Goal: Task Accomplishment & Management: Manage account settings

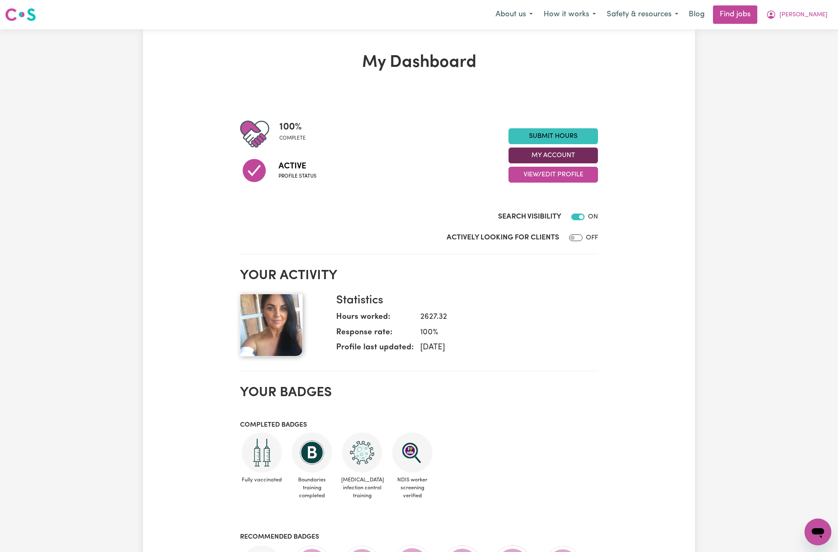
click at [558, 157] on button "My Account" at bounding box center [552, 156] width 89 height 16
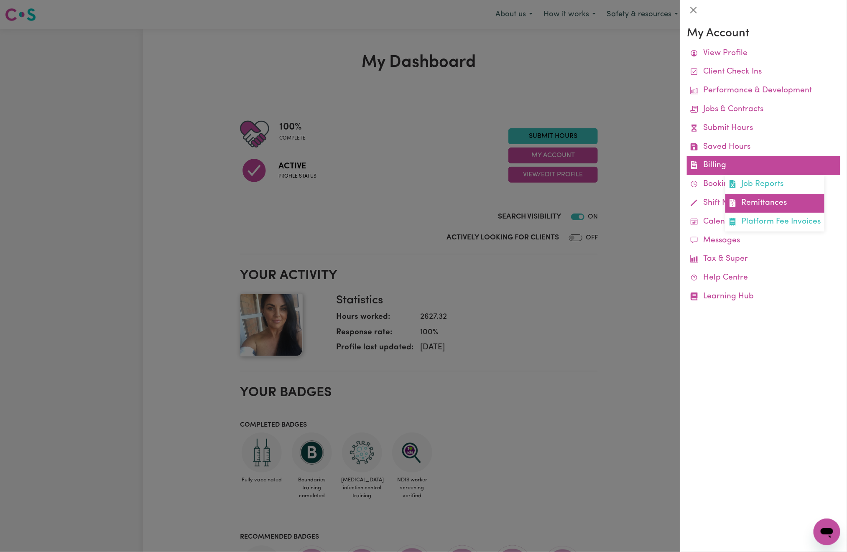
click at [745, 200] on link "Remittances" at bounding box center [774, 203] width 99 height 19
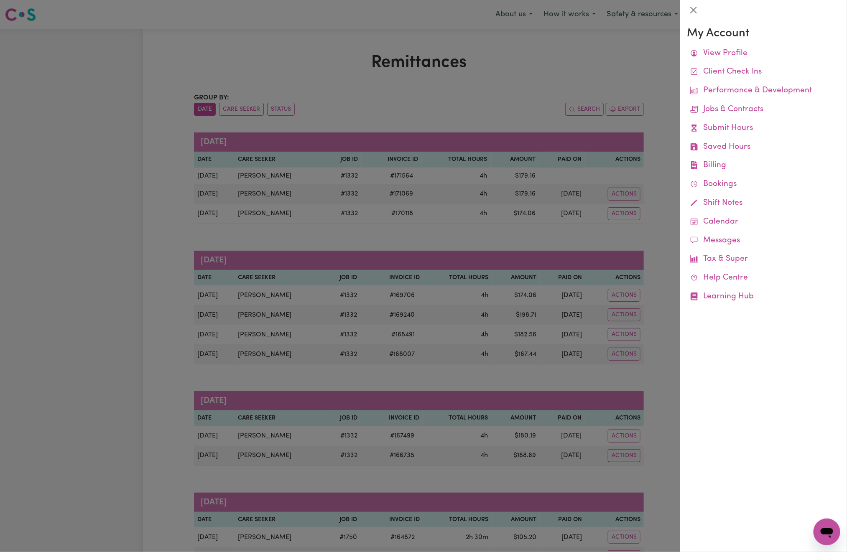
click at [522, 90] on div at bounding box center [423, 276] width 847 height 552
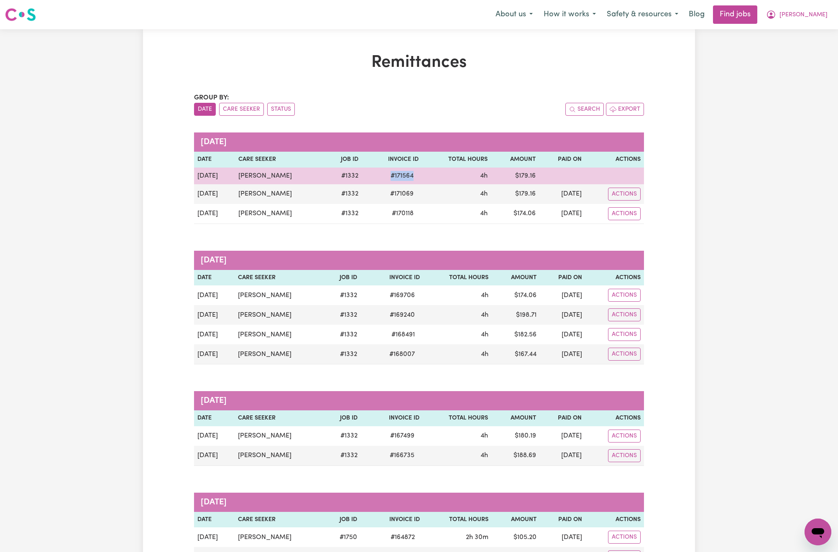
drag, startPoint x: 397, startPoint y: 178, endPoint x: 363, endPoint y: 183, distance: 35.1
click at [363, 183] on td "# 171564" at bounding box center [392, 176] width 60 height 17
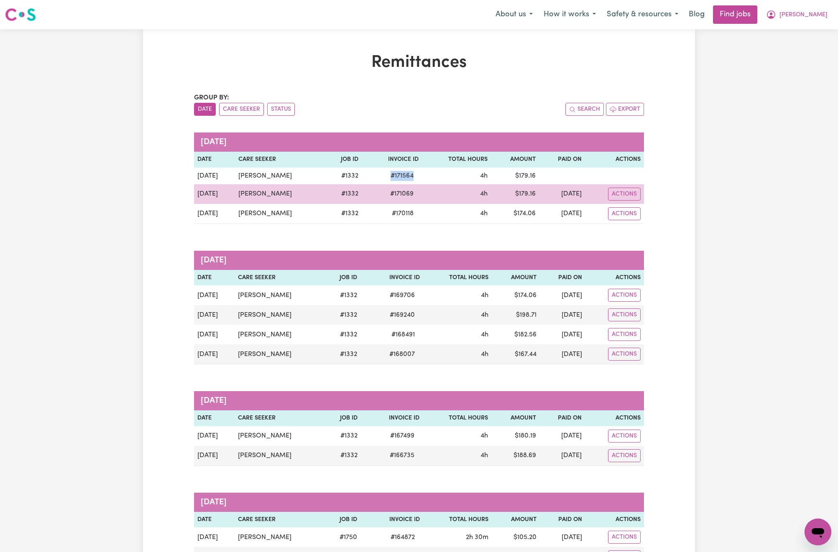
copy span "# 171564"
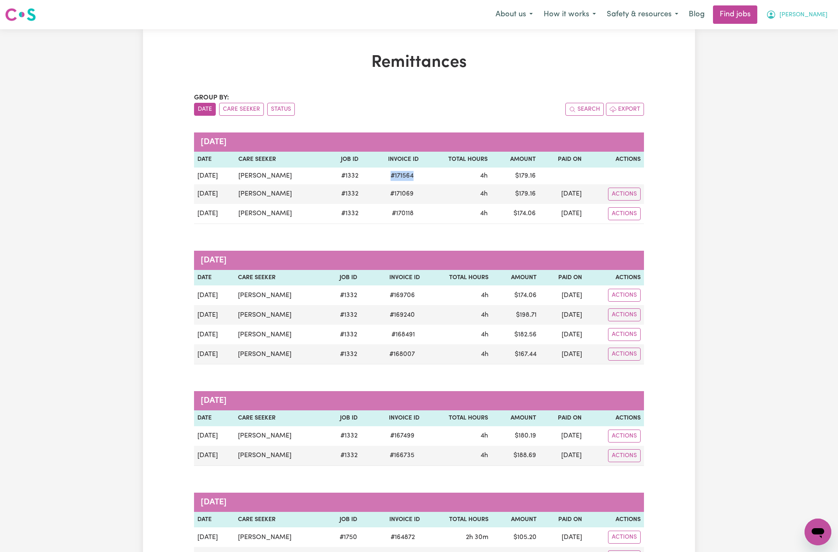
click at [823, 9] on button "[PERSON_NAME]" at bounding box center [796, 15] width 72 height 18
click at [824, 59] on link "Logout" at bounding box center [799, 64] width 66 height 16
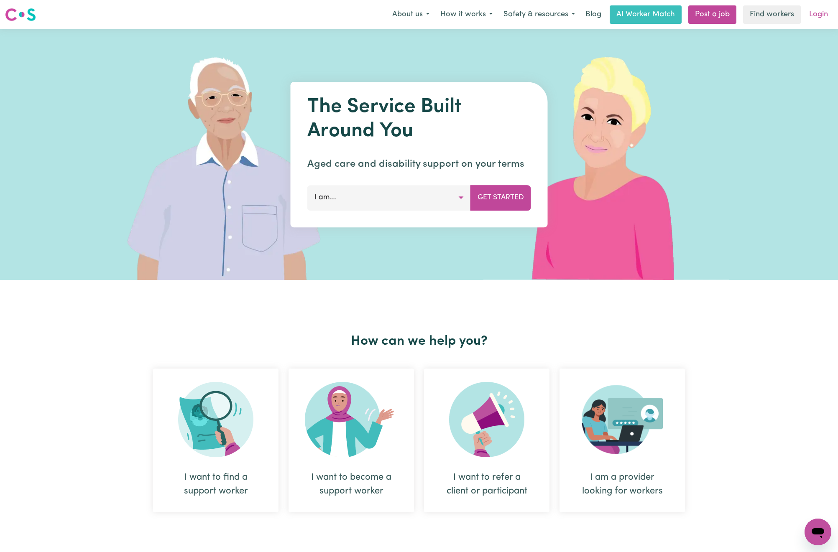
click at [818, 14] on link "Login" at bounding box center [818, 14] width 29 height 18
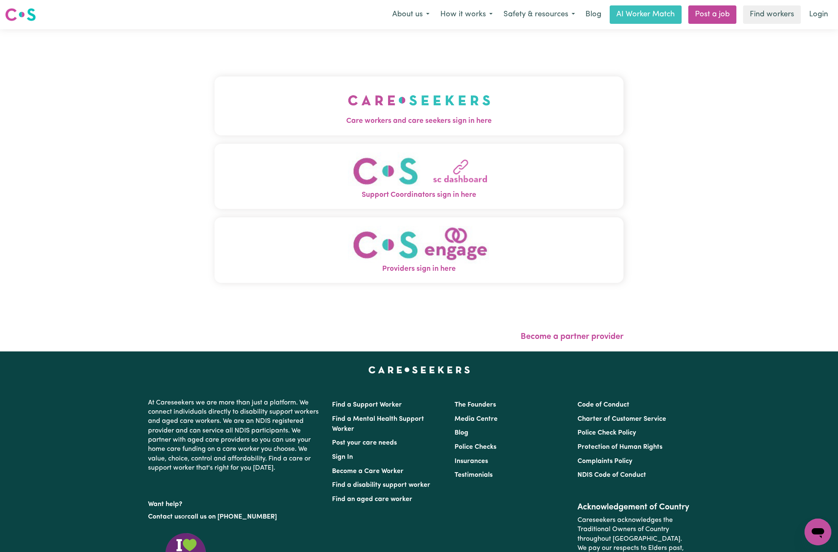
click at [384, 122] on span "Care workers and care seekers sign in here" at bounding box center [418, 121] width 409 height 11
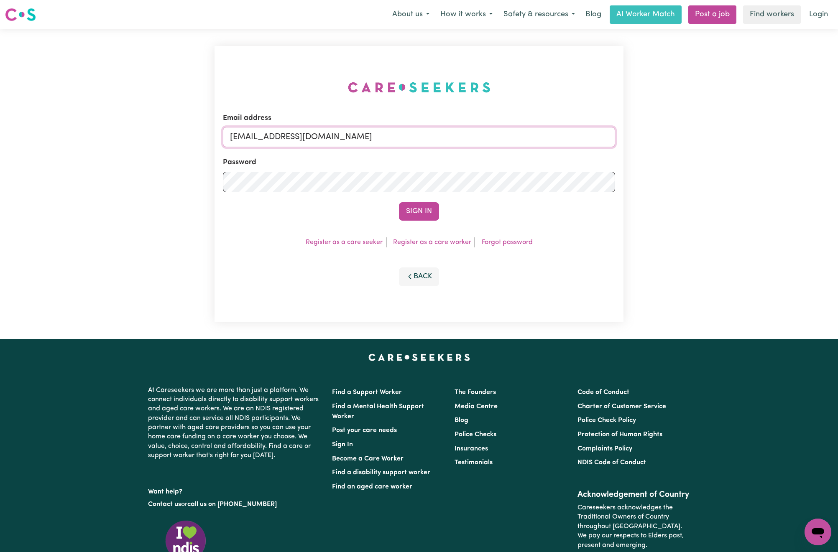
drag, startPoint x: 273, startPoint y: 135, endPoint x: 655, endPoint y: 138, distance: 382.4
click at [655, 138] on div "Email address [EMAIL_ADDRESS][DOMAIN_NAME] Password Sign In Register as a care …" at bounding box center [419, 184] width 838 height 310
paste input "[EMAIL_ADDRESS][DOMAIN_NAME]"
type input "superuser~[EMAIL_ADDRESS][DOMAIN_NAME]"
click at [399, 202] on button "Sign In" at bounding box center [419, 211] width 40 height 18
